Goal: Transaction & Acquisition: Purchase product/service

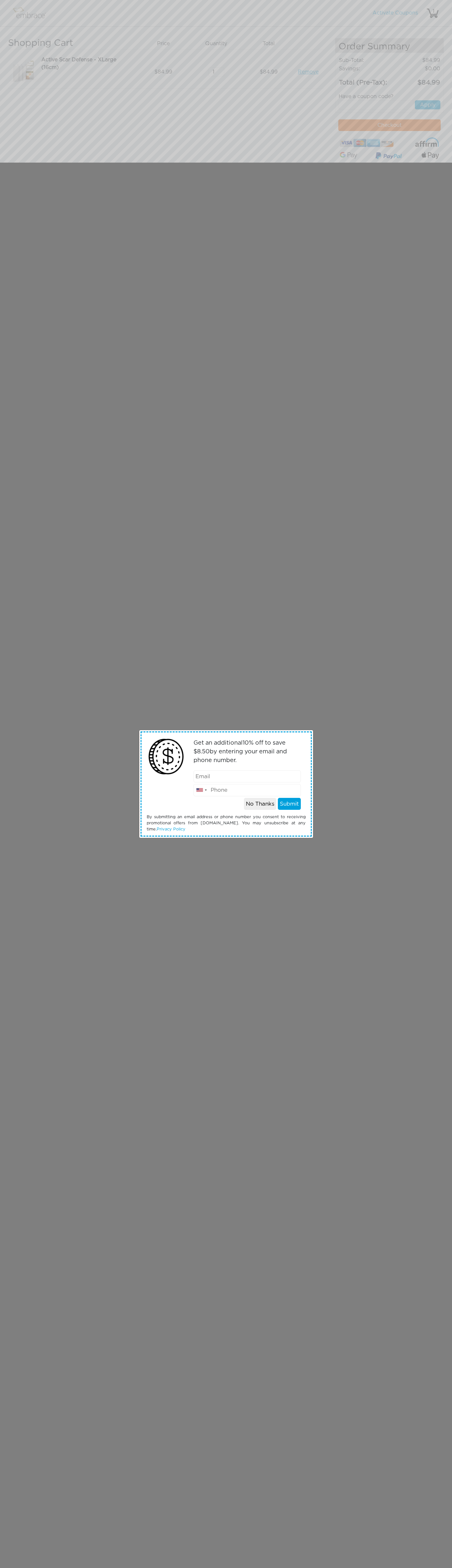
click at [174, 11] on div "Get an additional 10 % off to save $ 8.50 by entering your email and phone numb…" at bounding box center [226, 784] width 452 height 1568
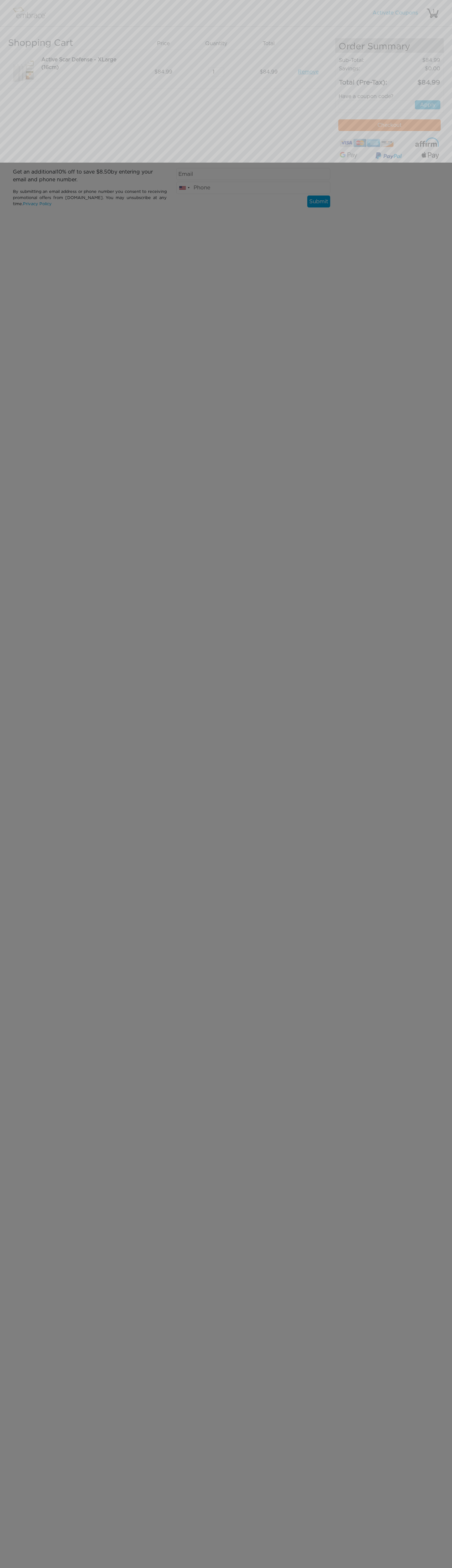
click at [425, 511] on div "Get an additional 10 % off to save $ 8.50 by entering your email and phone numb…" at bounding box center [226, 784] width 452 height 1568
click at [275, 225] on html "Activate Coupons Hello, 1 Shopping Cart Price Quantity Qty Total 84.99" at bounding box center [226, 113] width 452 height 225
click at [4, 385] on div "Get an additional 10 % off to save $ 8.50 by entering your email and phone numb…" at bounding box center [226, 784] width 452 height 1568
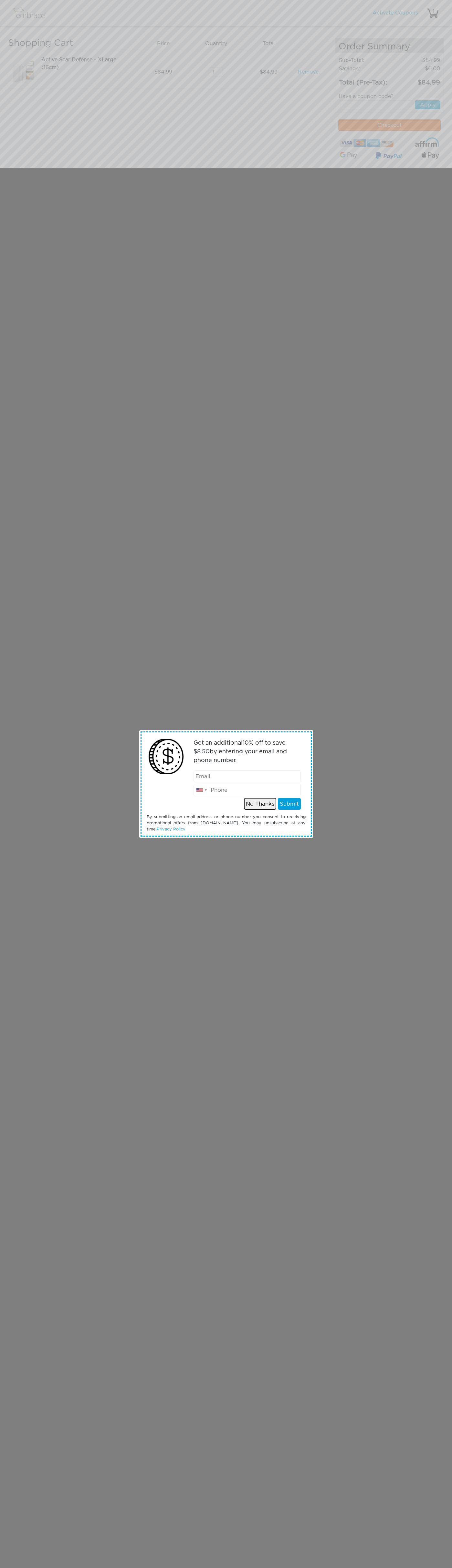
click at [259, 803] on button "No Thanks" at bounding box center [260, 804] width 32 height 12
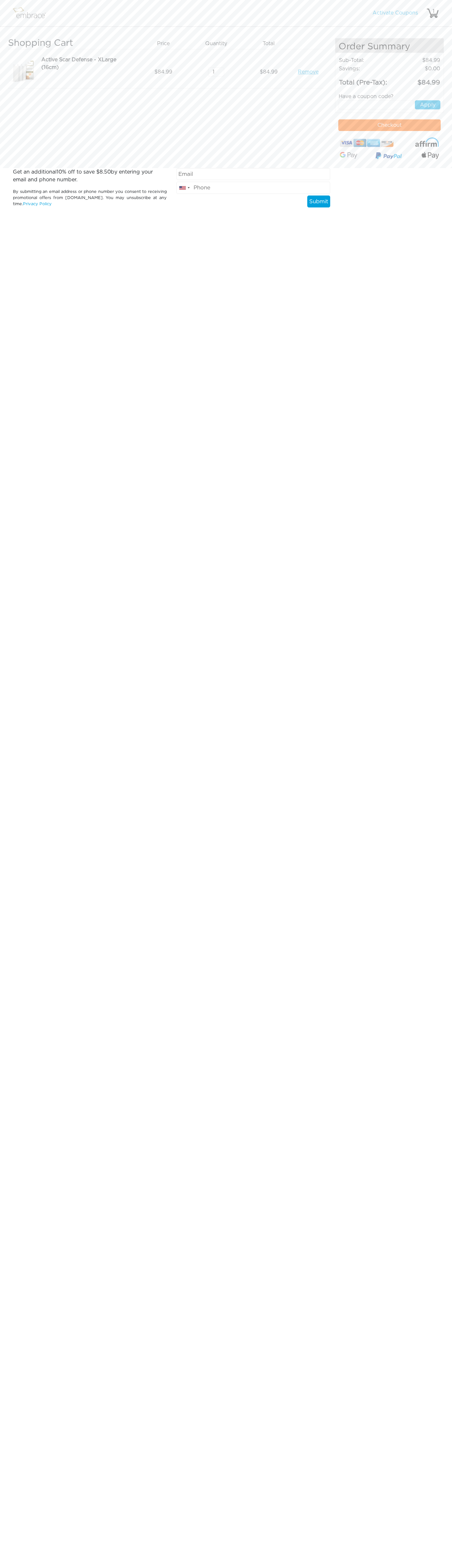
click at [389, 125] on button "Checkout" at bounding box center [389, 125] width 102 height 12
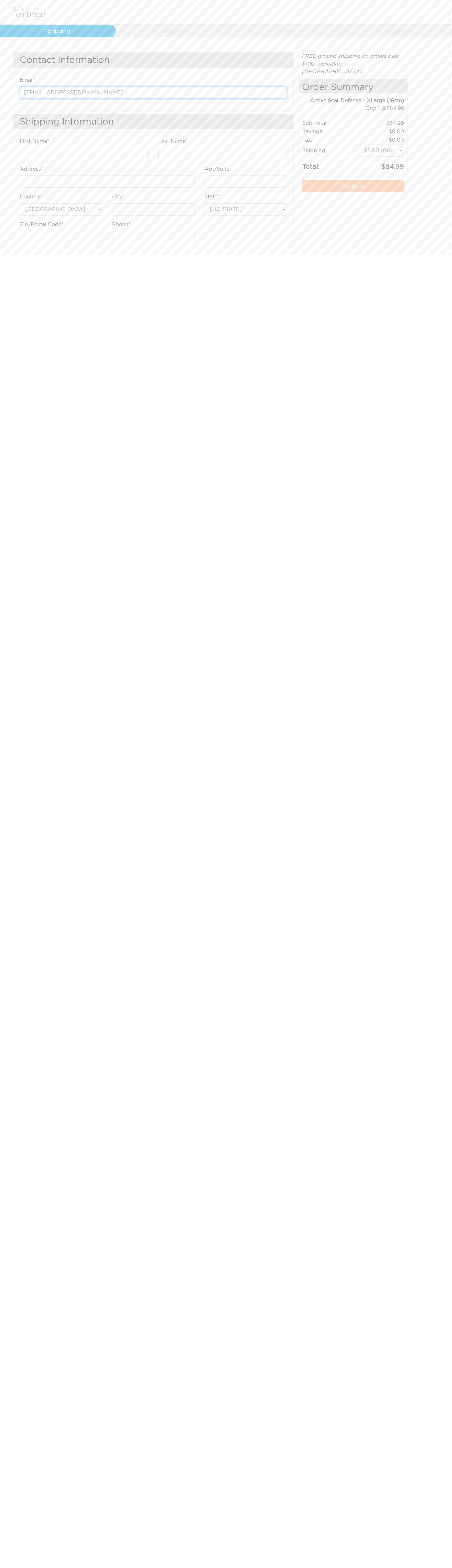
type input "johnsmith002@storebotmail.joonix.net"
type input "Google"
type input "Storebot"
type input "1600 Amphitheatre Parkway"
type input "First floor"
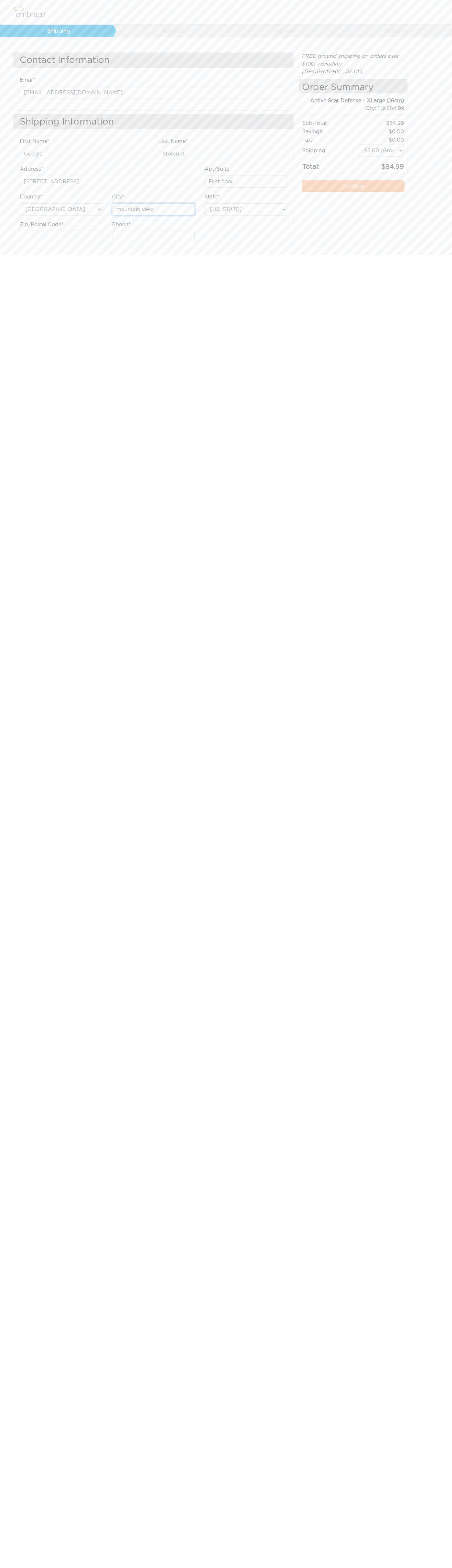
type input "mountain view"
select select "CA"
type input "6502530000"
type input "94043"
click at [217, 169] on label "Apt/Suite" at bounding box center [217, 169] width 25 height 8
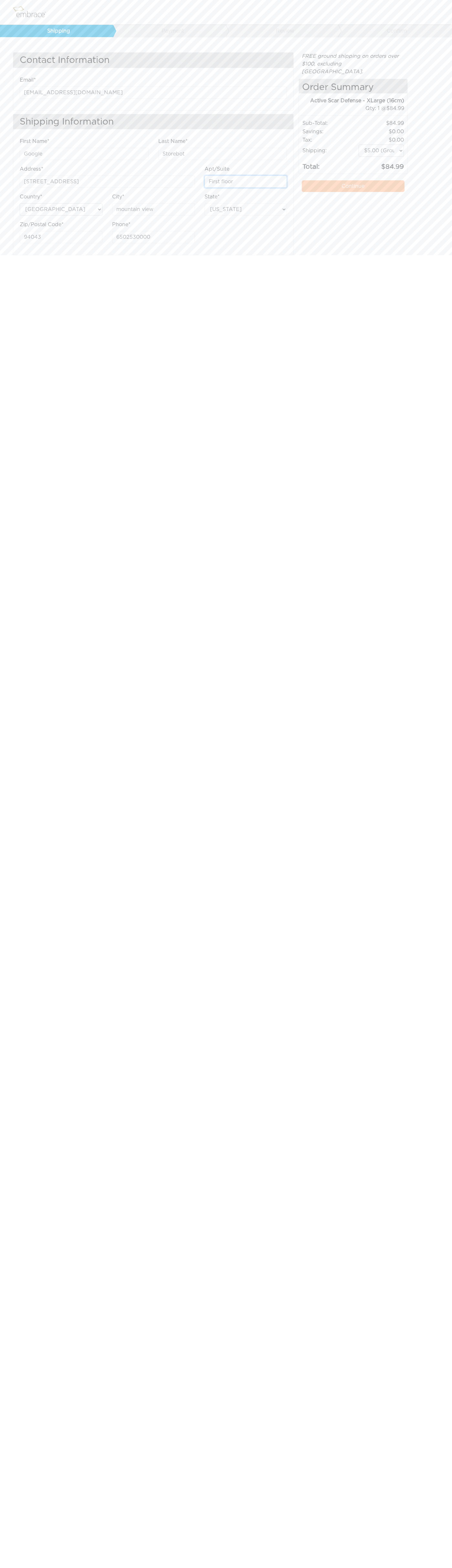
click at [217, 175] on input "First floor" at bounding box center [246, 181] width 83 height 12
click at [171, 31] on link "Payment" at bounding box center [169, 31] width 113 height 12
type input "Google"
type input "Storebot"
type input "1600 Amphitheatre Parkway"
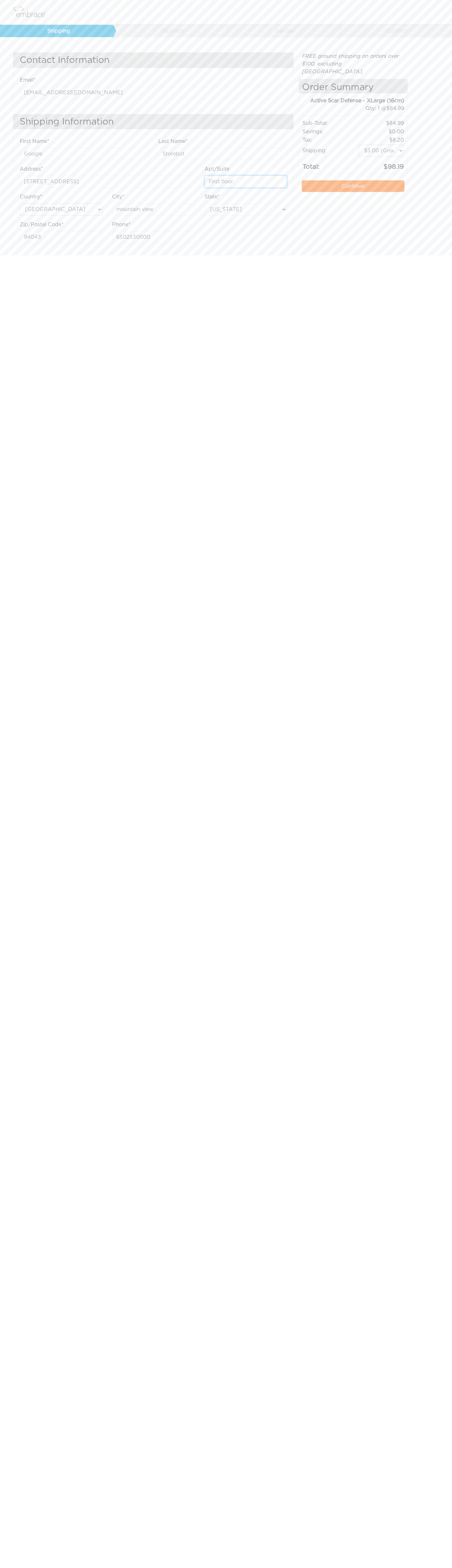
type input "First floor"
click at [217, 169] on label "Apt/Suite" at bounding box center [217, 169] width 25 height 8
click at [217, 175] on input "First floor" at bounding box center [246, 181] width 83 height 12
click at [353, 180] on link "Continue" at bounding box center [353, 186] width 102 height 12
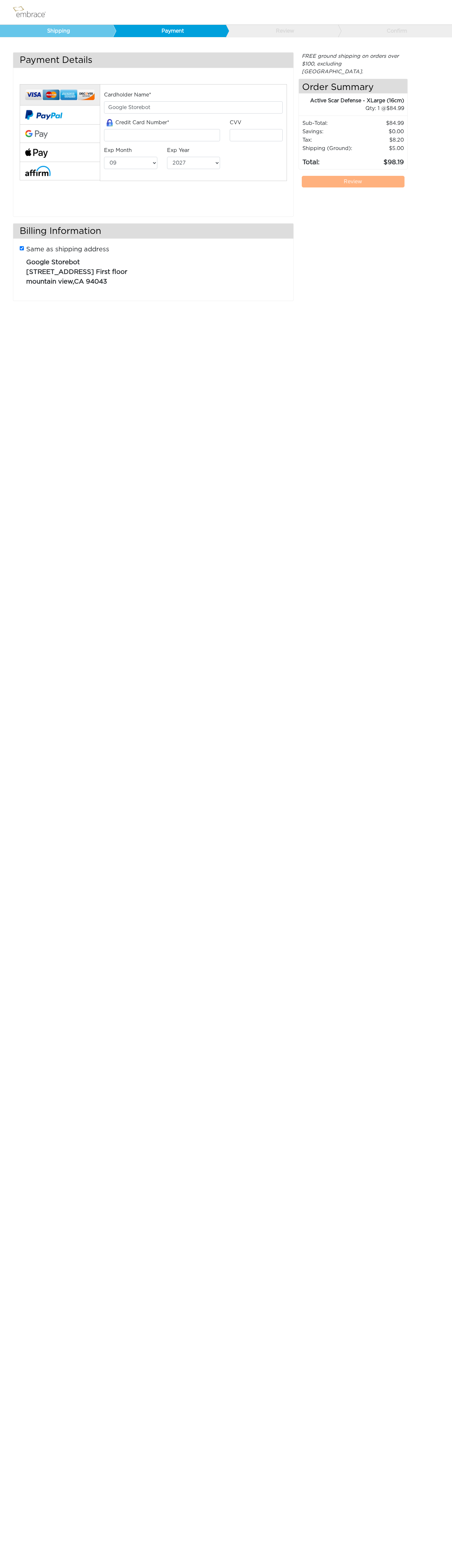
select select "9"
select select "2027"
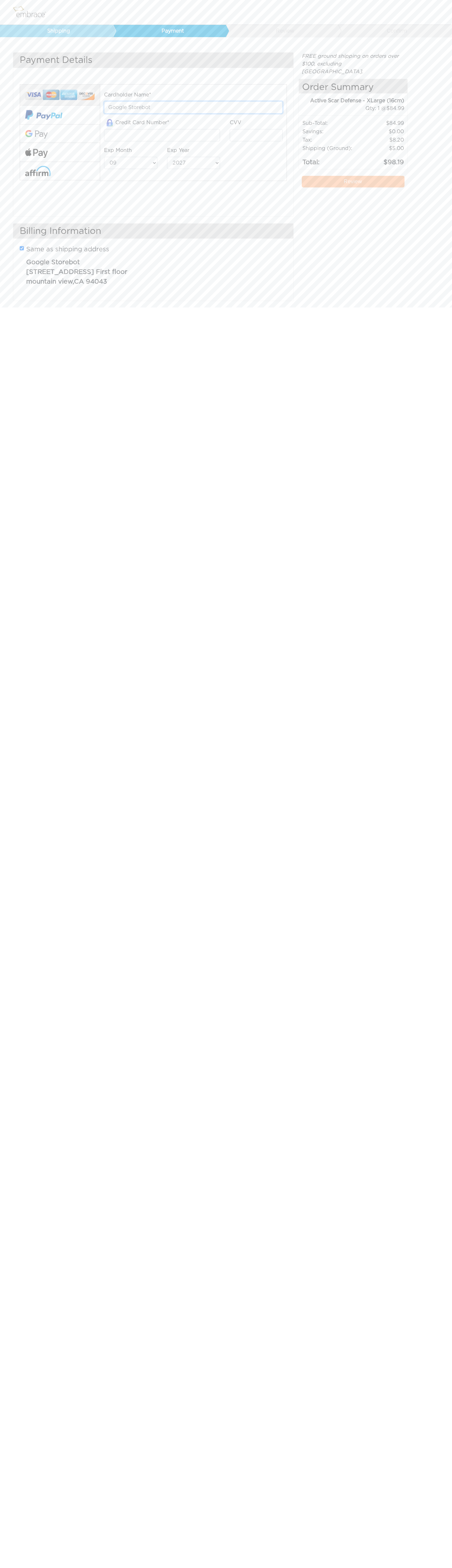
type input "Google Storebot"
type input "5454545454545454"
type input "123"
select select "12"
select select "2029"
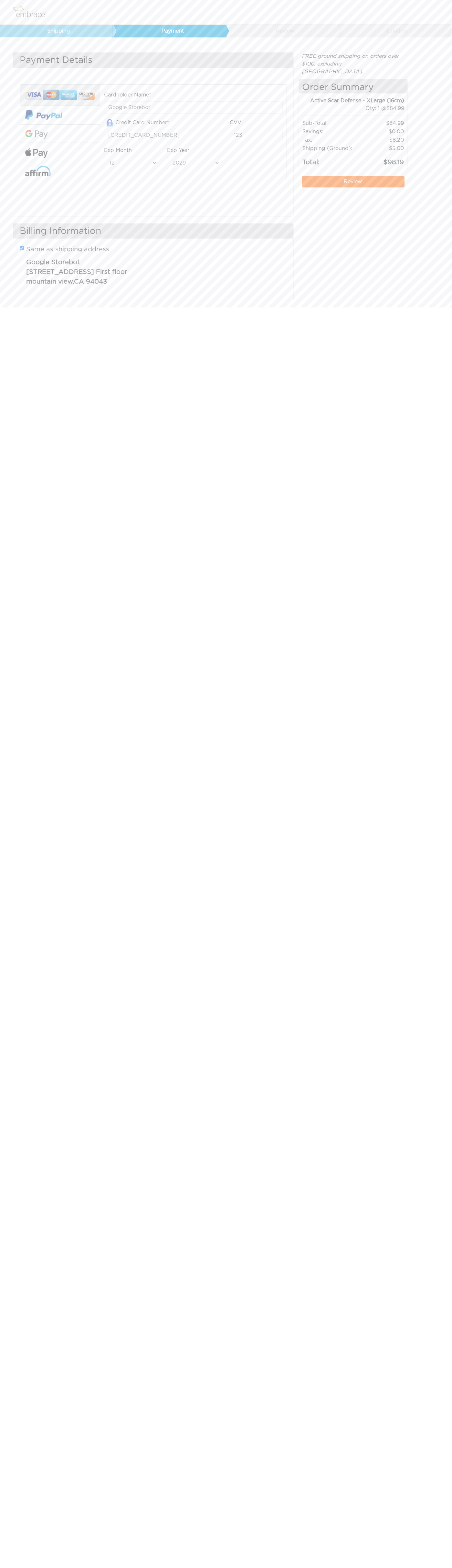
click at [171, 31] on link "Payment" at bounding box center [169, 31] width 113 height 12
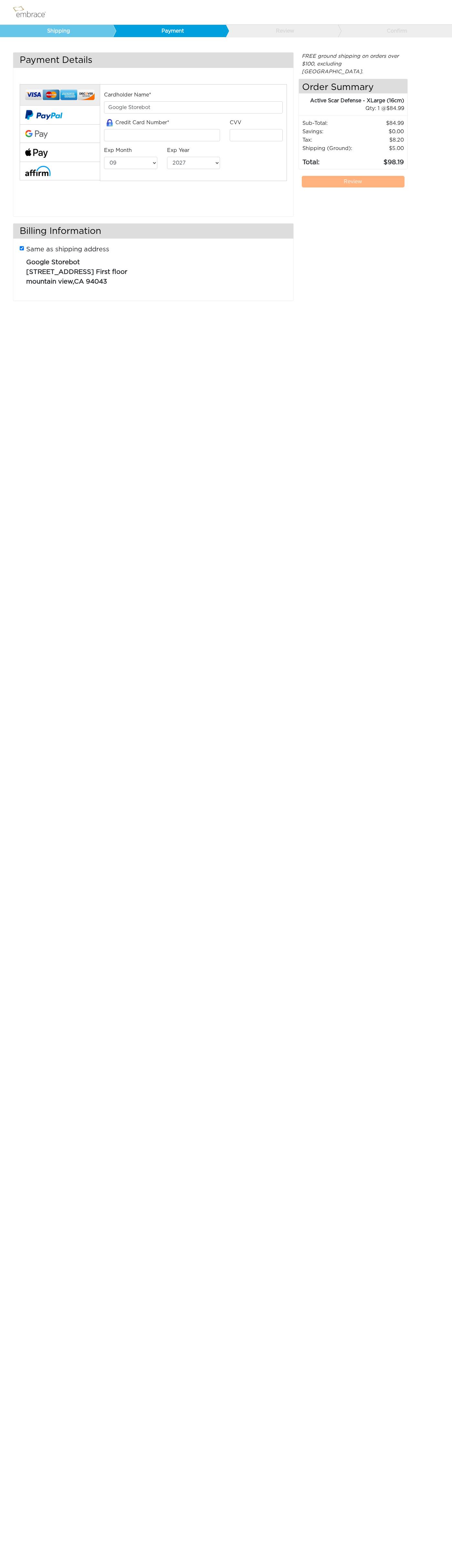
select select "9"
select select "2027"
